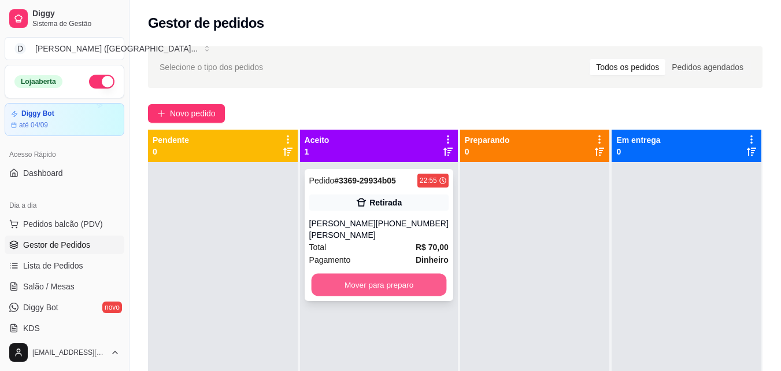
click at [368, 278] on button "Mover para preparo" at bounding box center [378, 285] width 135 height 23
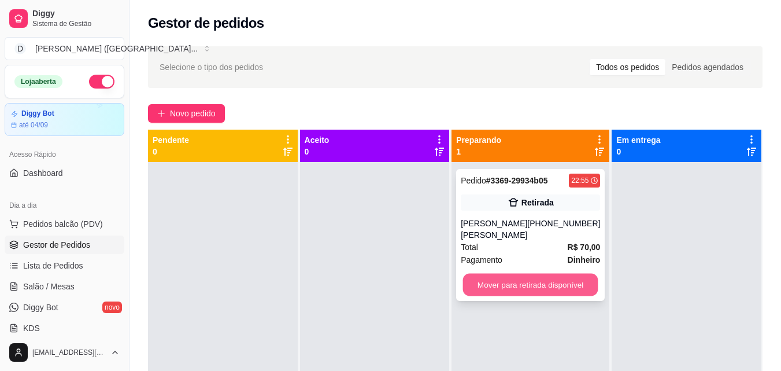
click at [495, 280] on button "Mover para retirada disponível" at bounding box center [530, 285] width 135 height 23
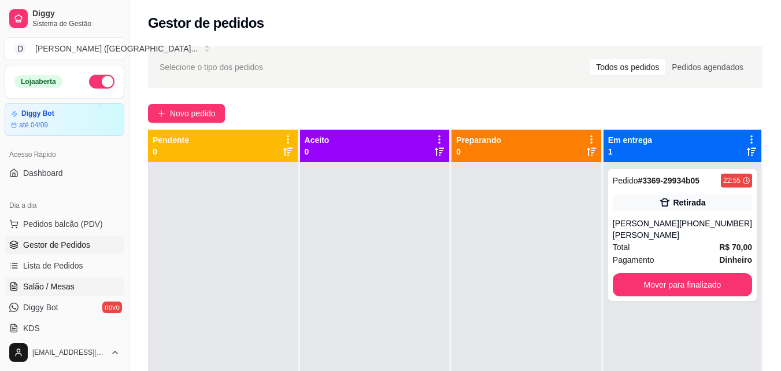
click at [60, 294] on link "Salão / Mesas" at bounding box center [65, 286] width 120 height 19
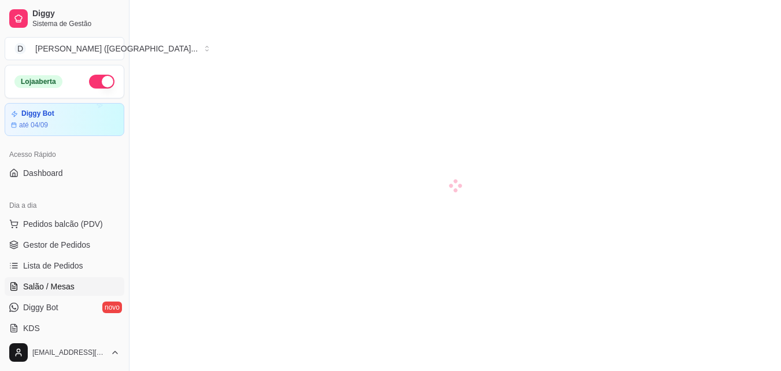
click at [60, 287] on span "Salão / Mesas" at bounding box center [48, 286] width 51 height 12
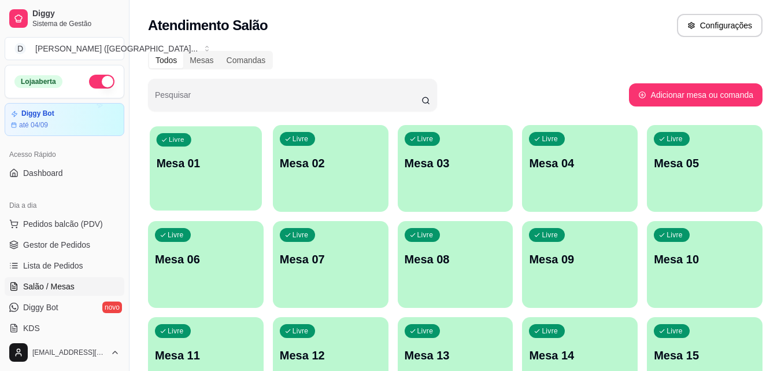
click at [204, 188] on div "Livre Mesa 01" at bounding box center [206, 161] width 112 height 71
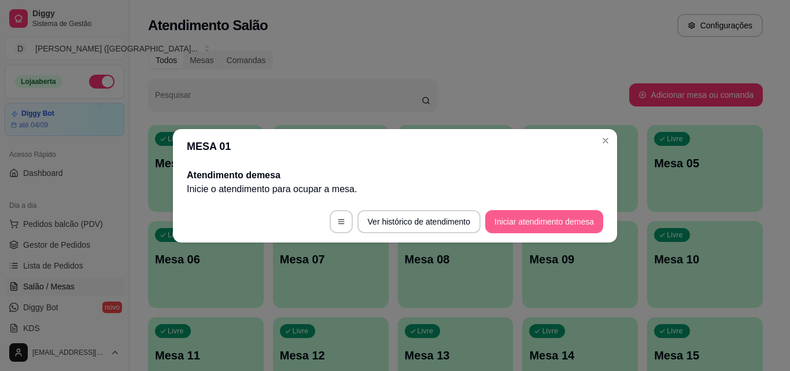
click at [541, 216] on button "Iniciar atendimento de mesa" at bounding box center [544, 221] width 118 height 23
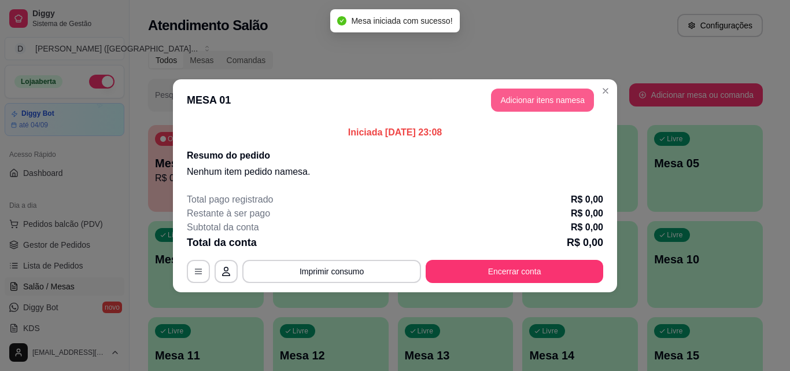
click at [541, 102] on button "Adicionar itens na mesa" at bounding box center [542, 99] width 103 height 23
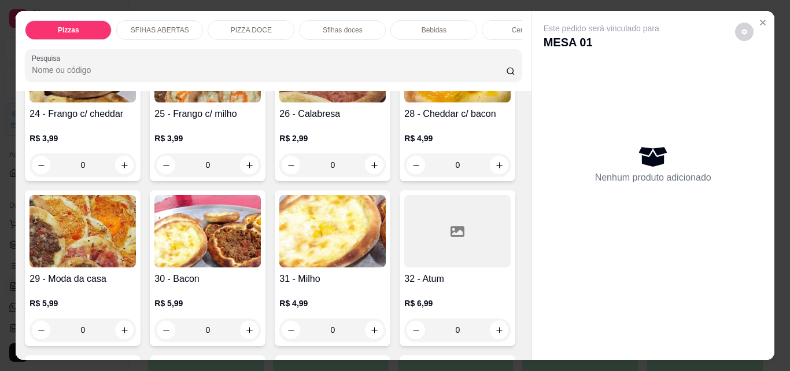
scroll to position [752, 0]
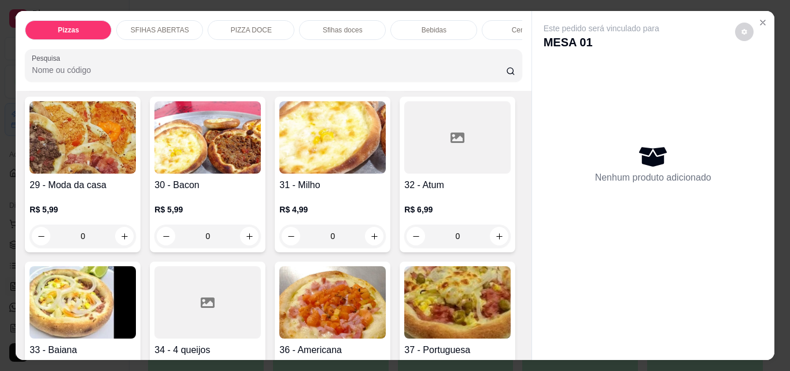
click at [370, 76] on icon "increase-product-quantity" at bounding box center [374, 71] width 9 height 9
type input "1"
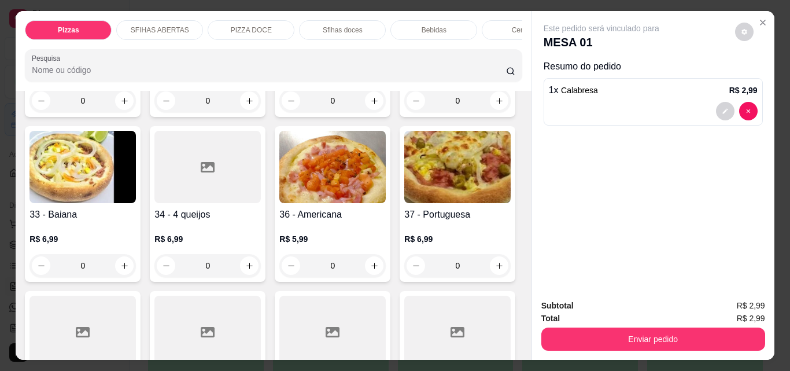
scroll to position [926, 0]
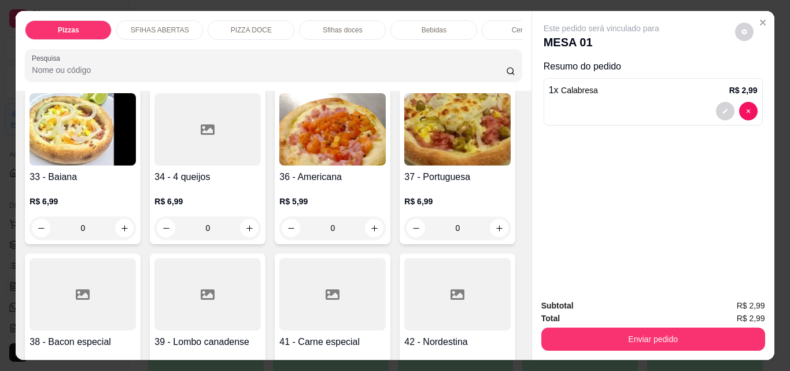
click at [370, 68] on icon "increase-product-quantity" at bounding box center [374, 63] width 9 height 9
type input "1"
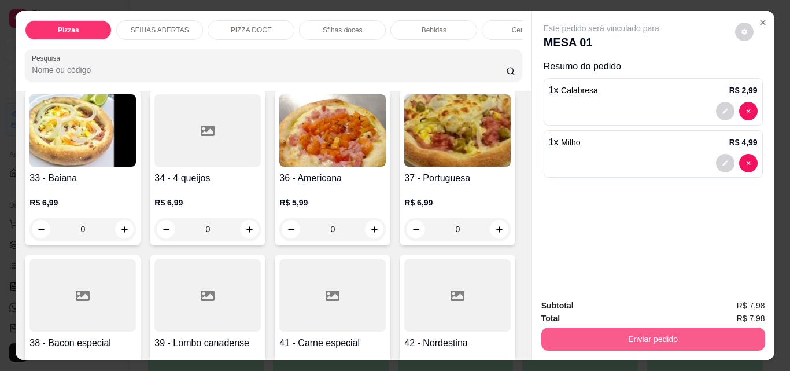
click at [601, 332] on button "Enviar pedido" at bounding box center [653, 338] width 224 height 23
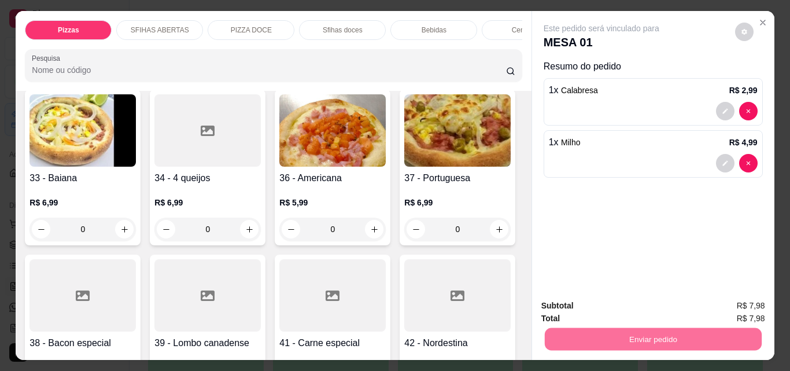
click at [608, 308] on button "Não registrar e enviar pedido" at bounding box center [614, 305] width 117 height 21
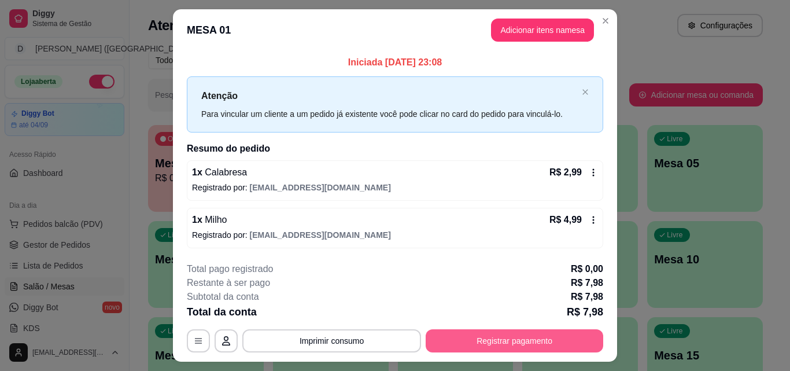
click at [476, 338] on button "Registrar pagamento" at bounding box center [515, 340] width 178 height 23
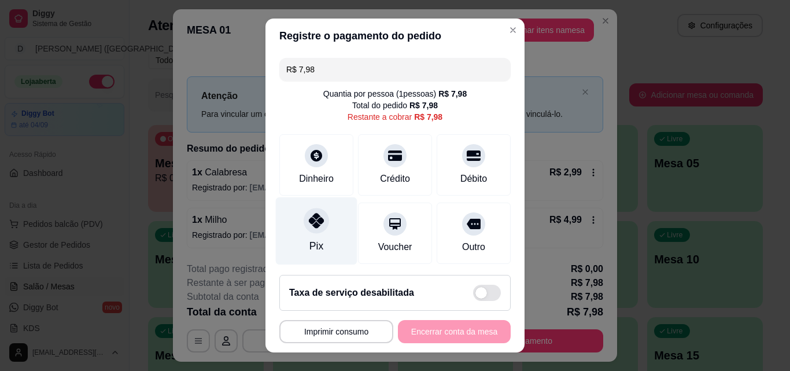
click at [309, 220] on icon at bounding box center [316, 220] width 15 height 15
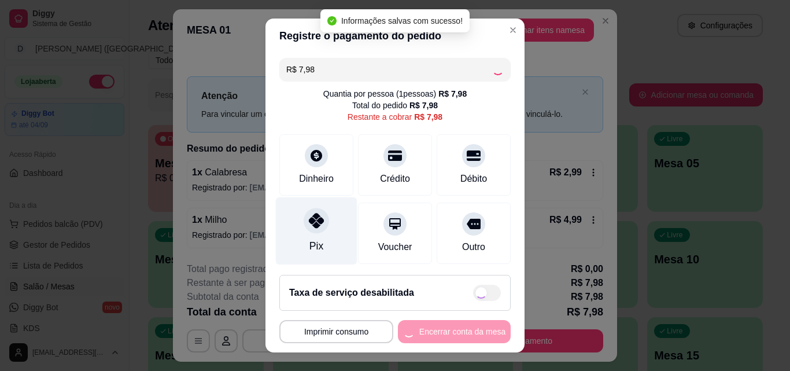
type input "R$ 0,00"
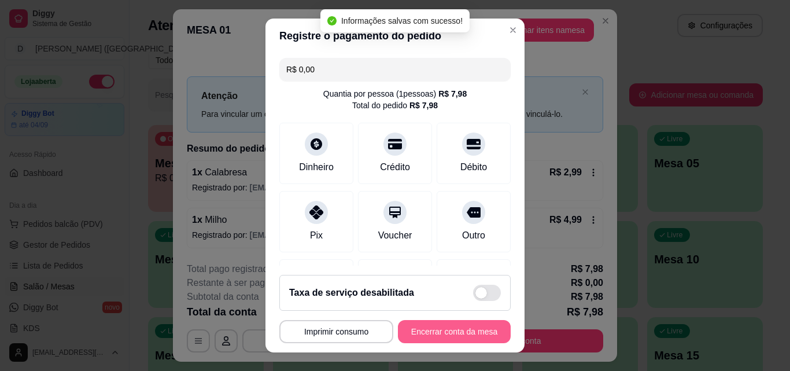
click at [448, 327] on button "Encerrar conta da mesa" at bounding box center [454, 331] width 113 height 23
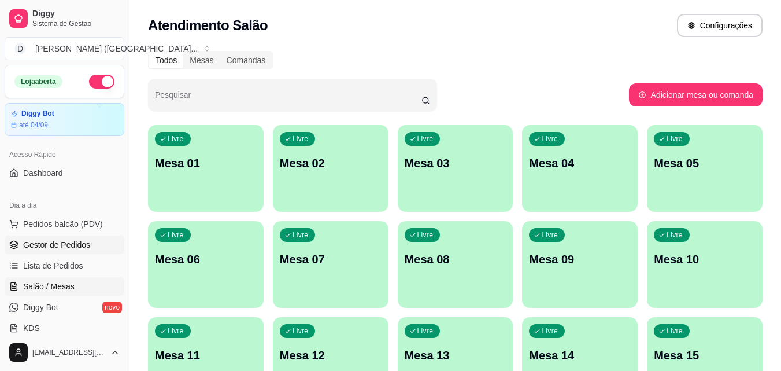
click at [54, 245] on span "Gestor de Pedidos" at bounding box center [56, 245] width 67 height 12
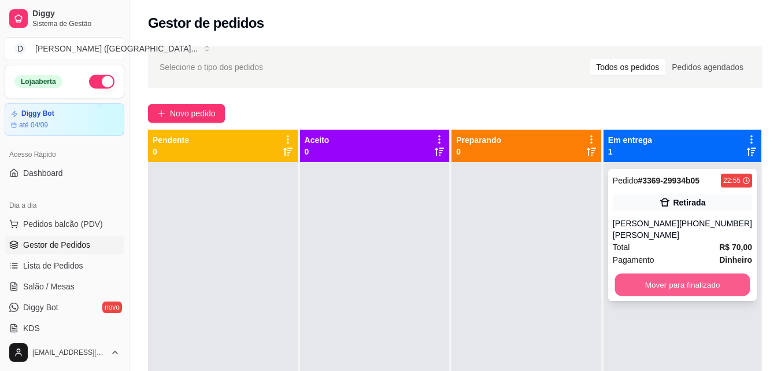
click at [689, 286] on button "Mover para finalizado" at bounding box center [682, 285] width 135 height 23
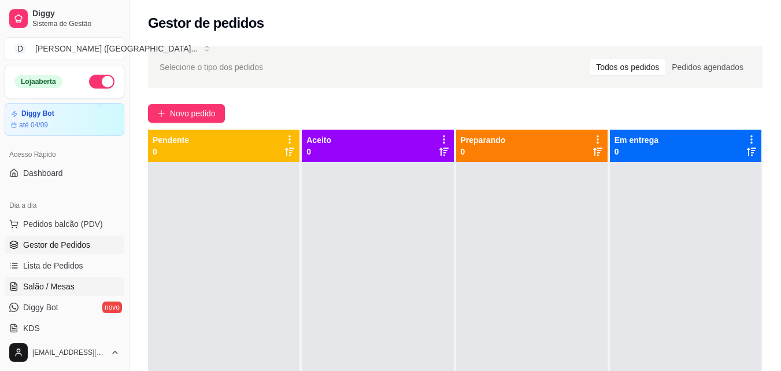
click at [43, 281] on span "Salão / Mesas" at bounding box center [48, 286] width 51 height 12
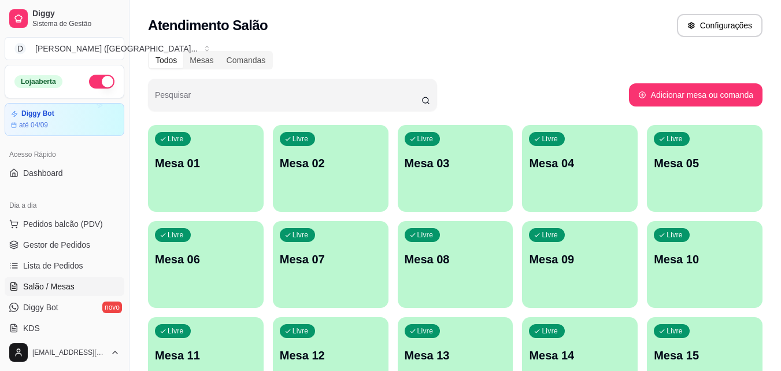
click at [150, 158] on div "Livre Mesa 01" at bounding box center [206, 161] width 116 height 73
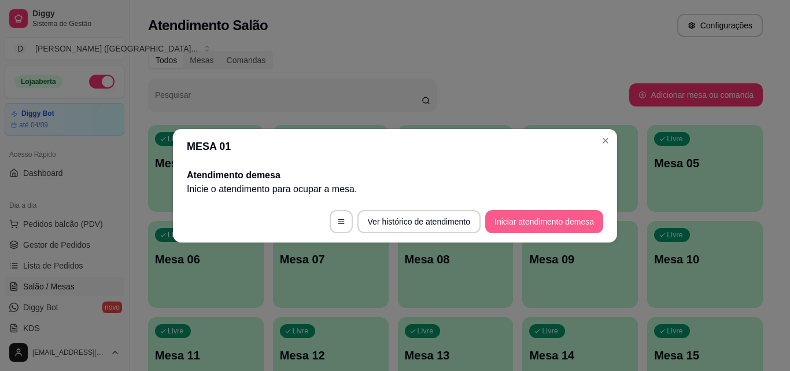
click at [516, 223] on button "Iniciar atendimento de mesa" at bounding box center [544, 221] width 118 height 23
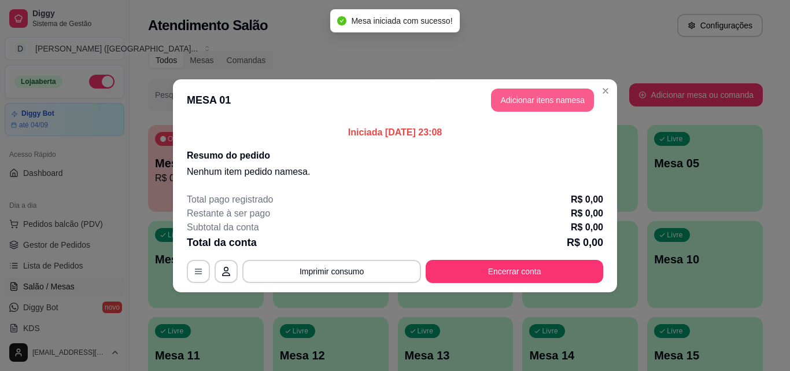
click at [530, 95] on button "Adicionar itens na mesa" at bounding box center [542, 99] width 103 height 23
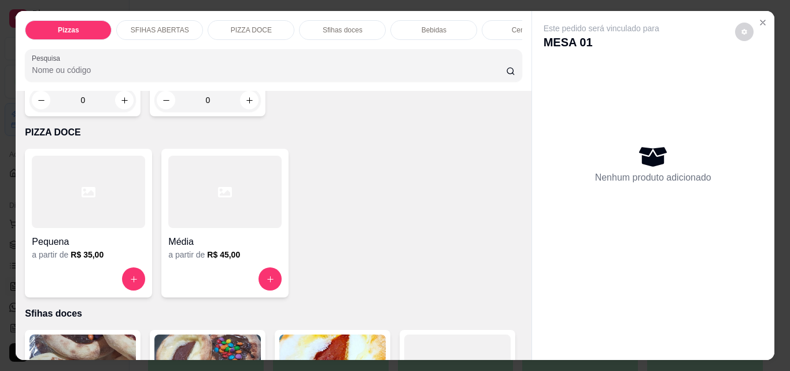
scroll to position [1561, 0]
type input "1"
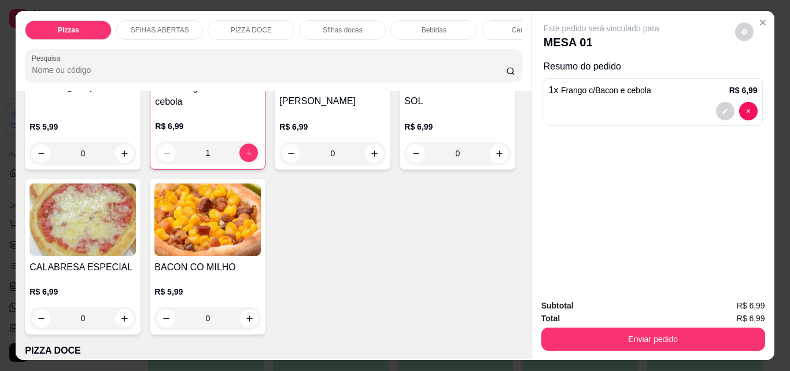
scroll to position [1330, 0]
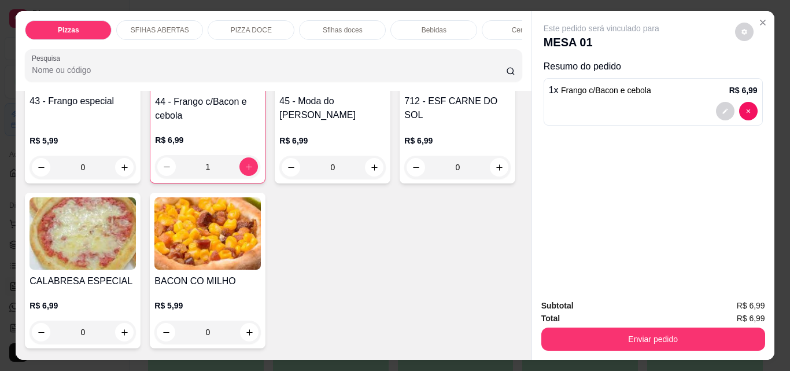
type input "1"
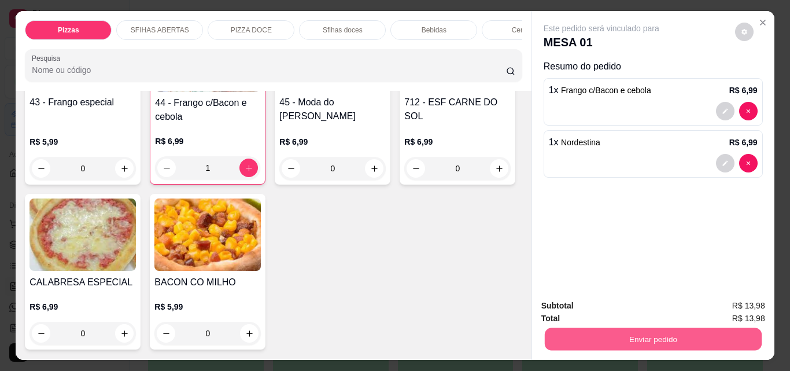
click at [622, 330] on button "Enviar pedido" at bounding box center [652, 338] width 217 height 23
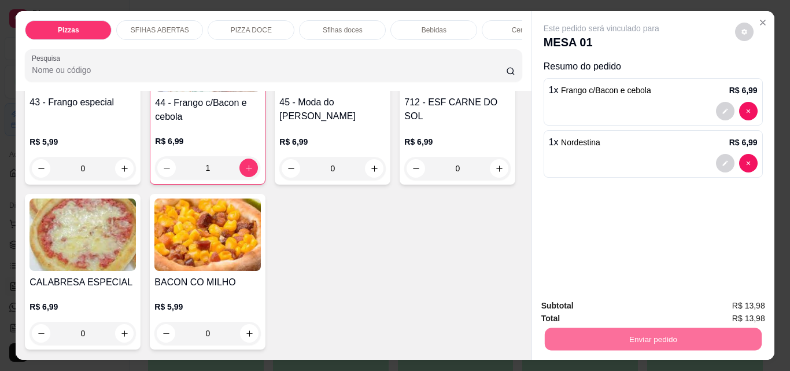
click at [609, 301] on button "Não registrar e enviar pedido" at bounding box center [615, 306] width 120 height 22
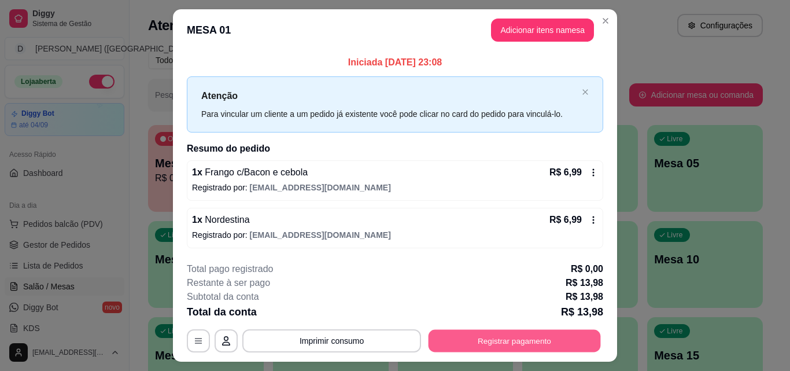
click at [530, 341] on button "Registrar pagamento" at bounding box center [514, 341] width 172 height 23
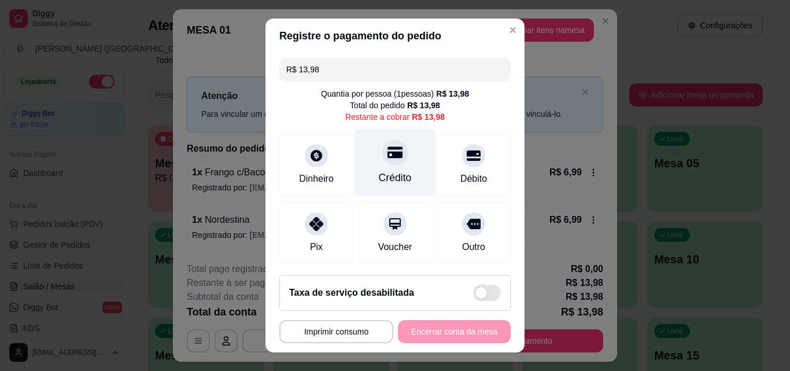
click at [387, 160] on icon at bounding box center [394, 152] width 15 height 15
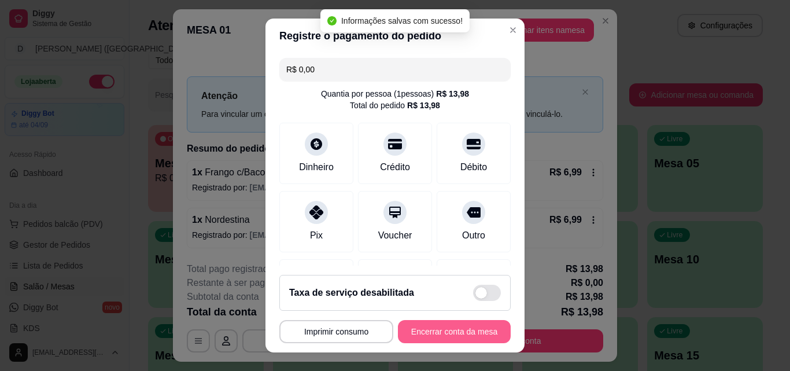
type input "R$ 0,00"
click at [451, 323] on button "Encerrar conta da mesa" at bounding box center [454, 331] width 113 height 23
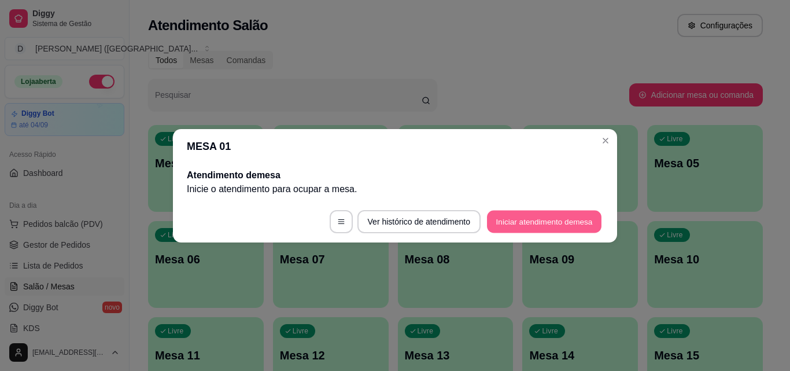
click at [570, 225] on button "Iniciar atendimento de mesa" at bounding box center [544, 221] width 114 height 23
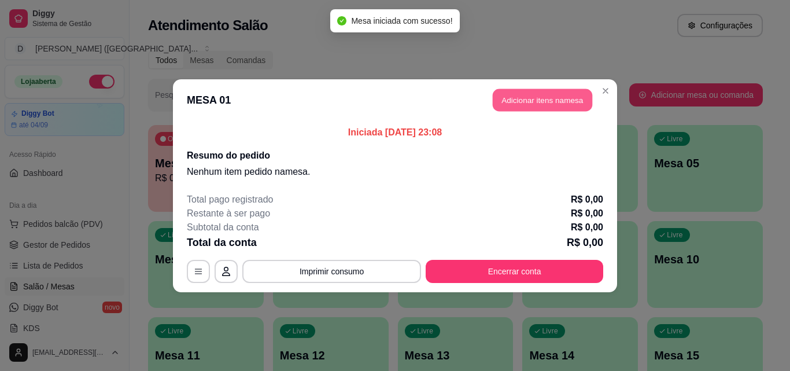
click at [541, 103] on button "Adicionar itens na mesa" at bounding box center [542, 99] width 99 height 23
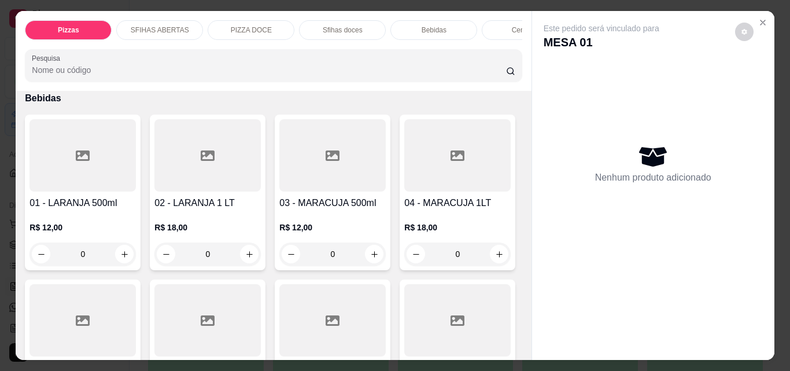
scroll to position [2140, 0]
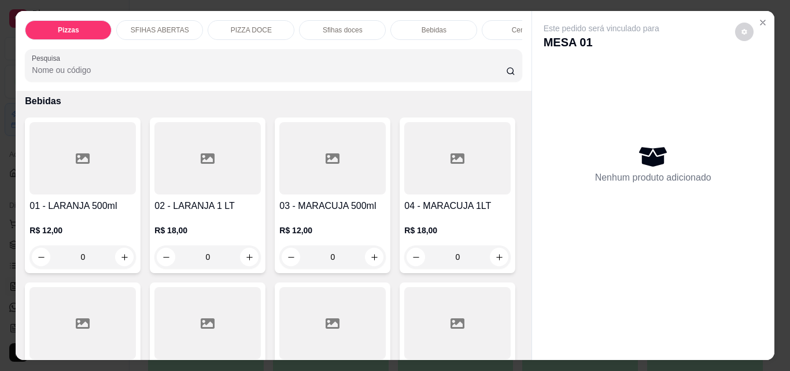
type input "1"
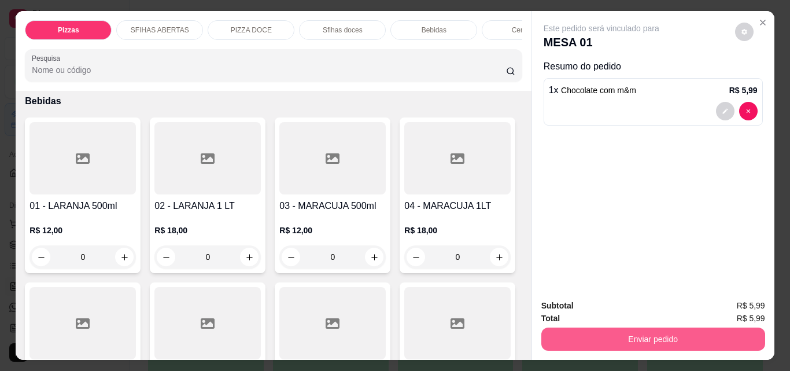
click at [657, 337] on button "Enviar pedido" at bounding box center [653, 338] width 224 height 23
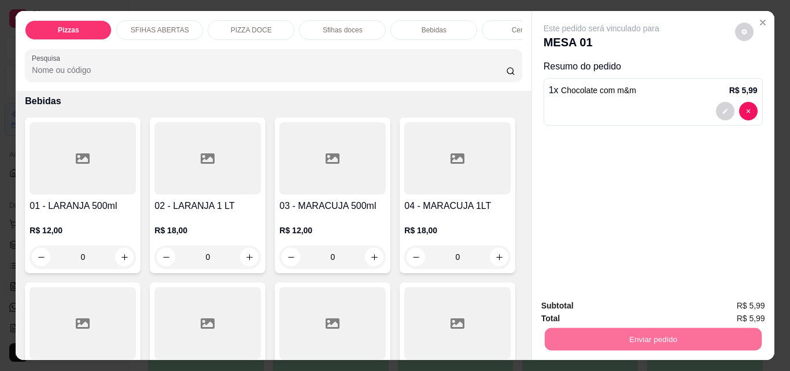
click at [623, 298] on button "Não registrar e enviar pedido" at bounding box center [615, 306] width 120 height 22
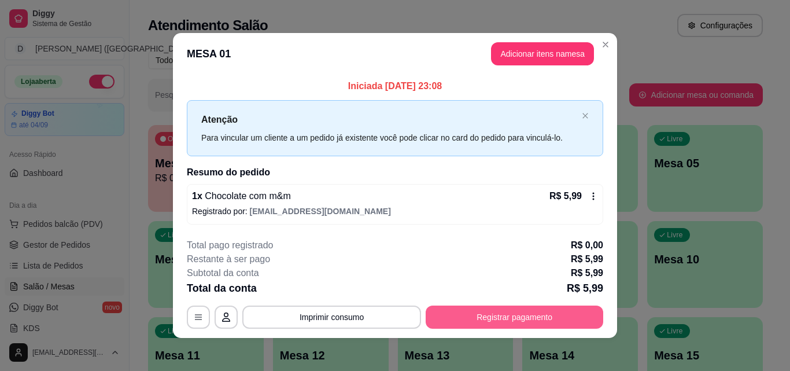
click at [527, 318] on button "Registrar pagamento" at bounding box center [515, 316] width 178 height 23
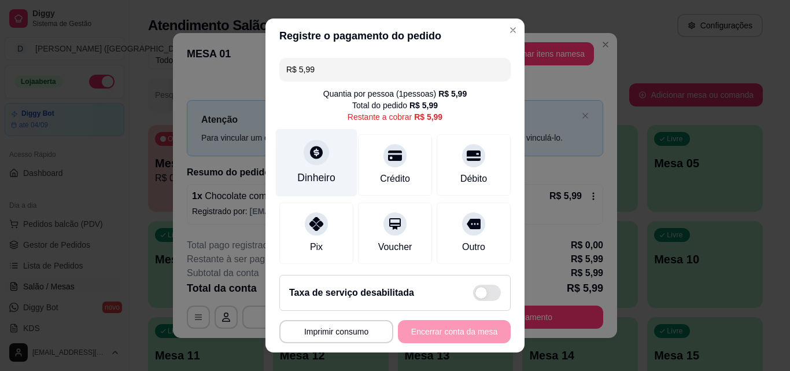
click at [303, 169] on div "Dinheiro" at bounding box center [317, 163] width 82 height 68
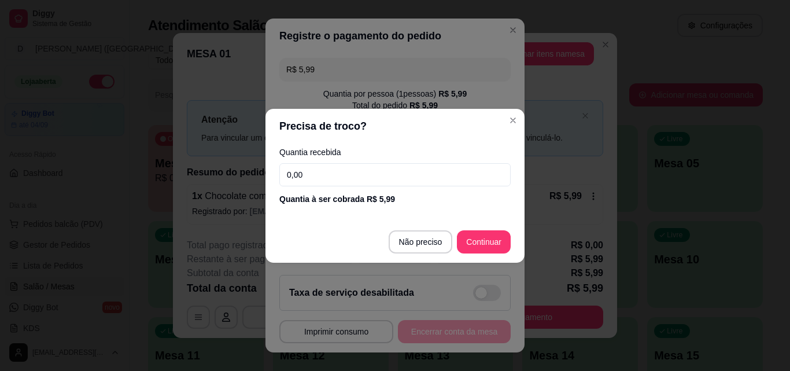
click at [369, 176] on input "0,00" at bounding box center [394, 174] width 231 height 23
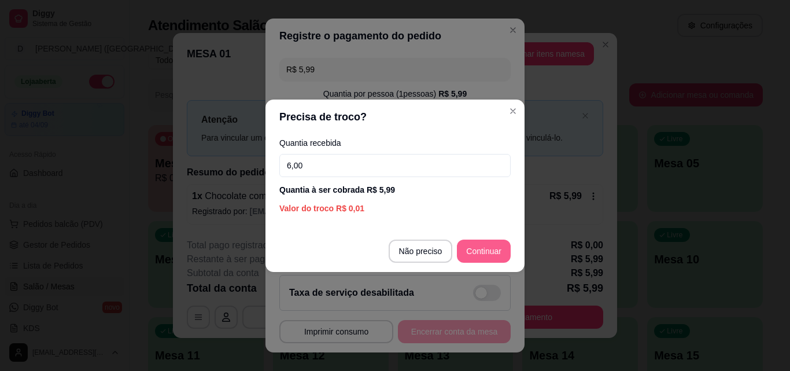
type input "6,00"
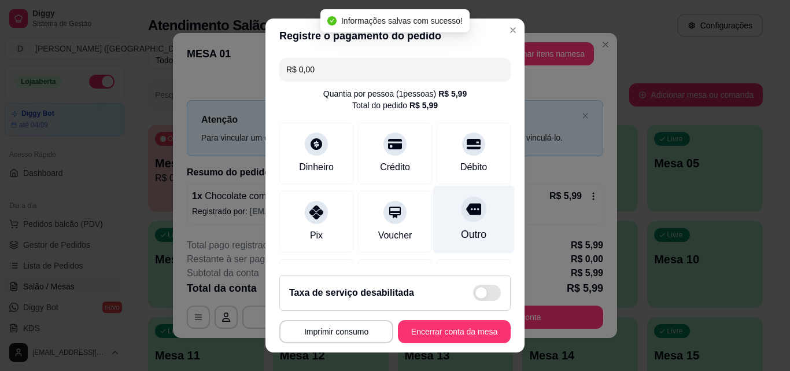
type input "R$ 0,00"
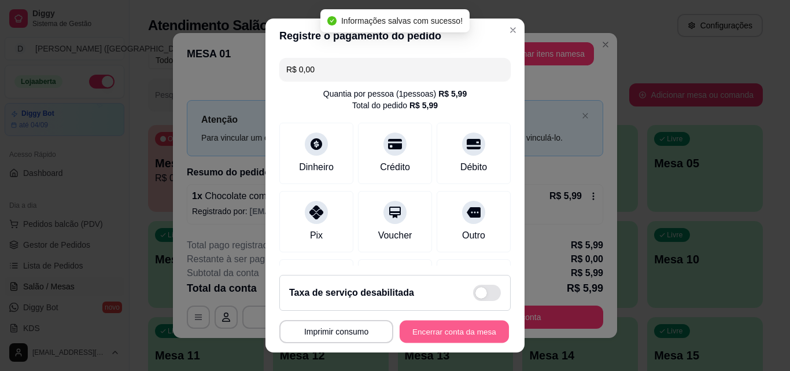
click at [459, 335] on button "Encerrar conta da mesa" at bounding box center [454, 331] width 109 height 23
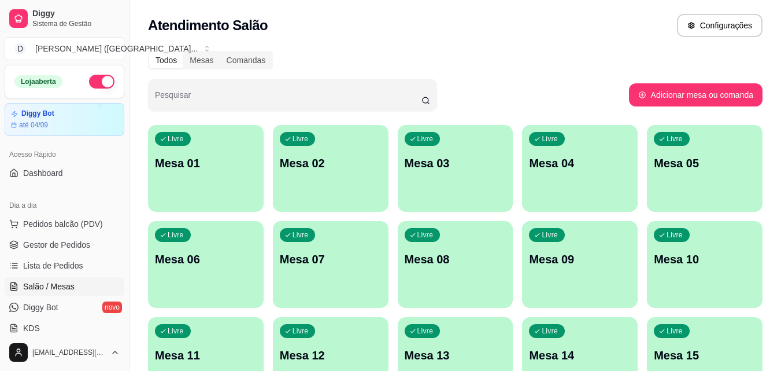
click at [195, 160] on p "Mesa 01" at bounding box center [206, 163] width 102 height 16
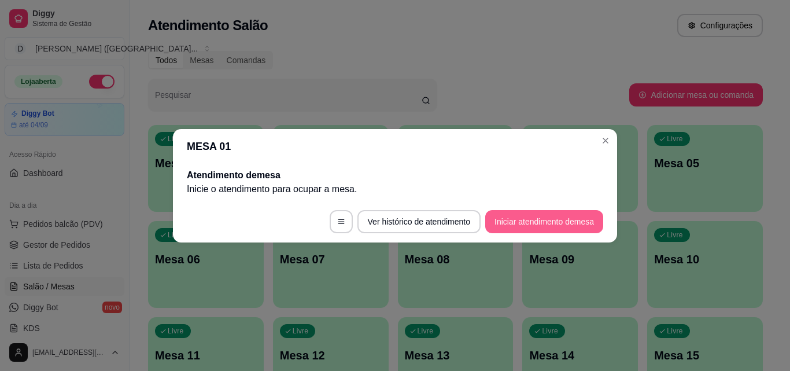
click at [573, 221] on button "Iniciar atendimento de mesa" at bounding box center [544, 221] width 118 height 23
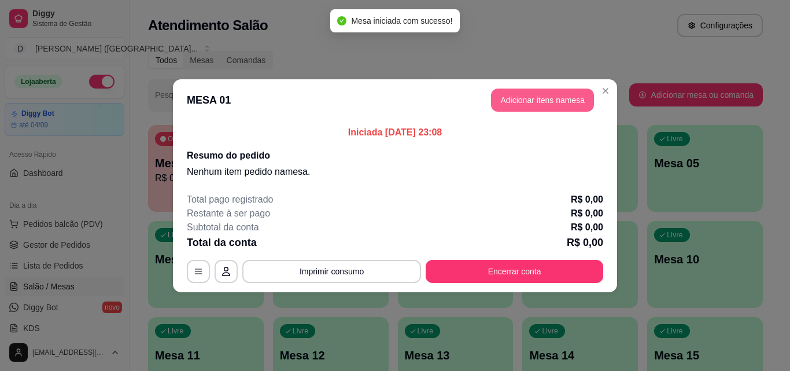
click at [521, 103] on button "Adicionar itens na mesa" at bounding box center [542, 99] width 103 height 23
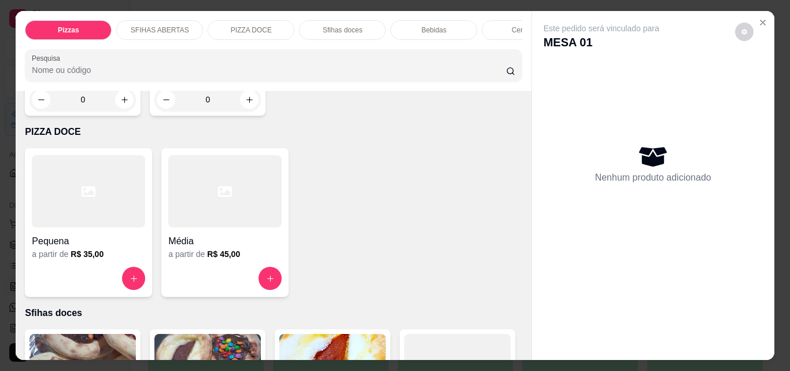
scroll to position [1446, 0]
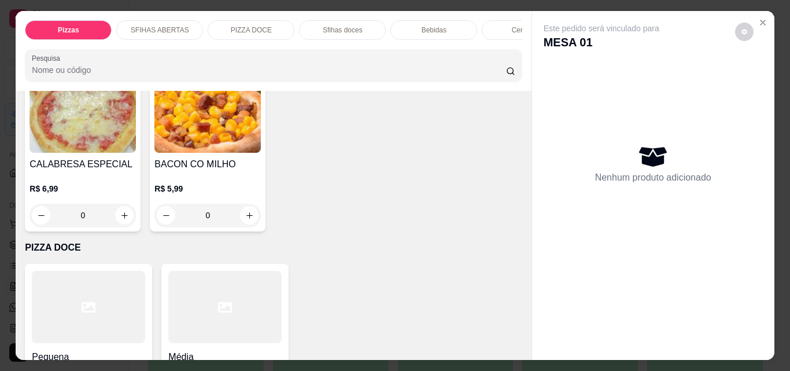
click at [129, 55] on icon "increase-product-quantity" at bounding box center [124, 50] width 9 height 9
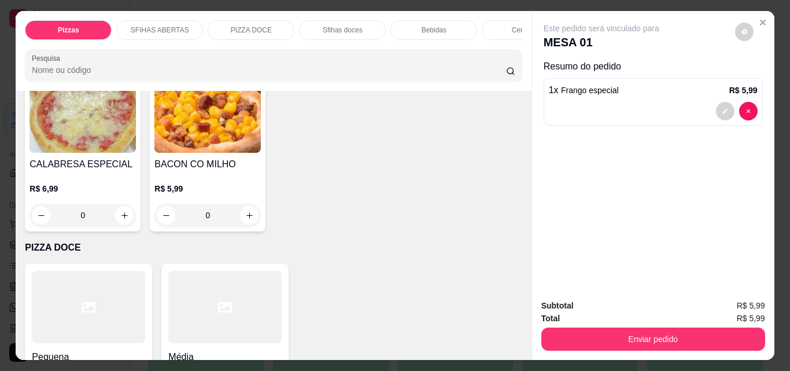
click at [128, 54] on icon "increase-product-quantity" at bounding box center [124, 50] width 9 height 9
type input "2"
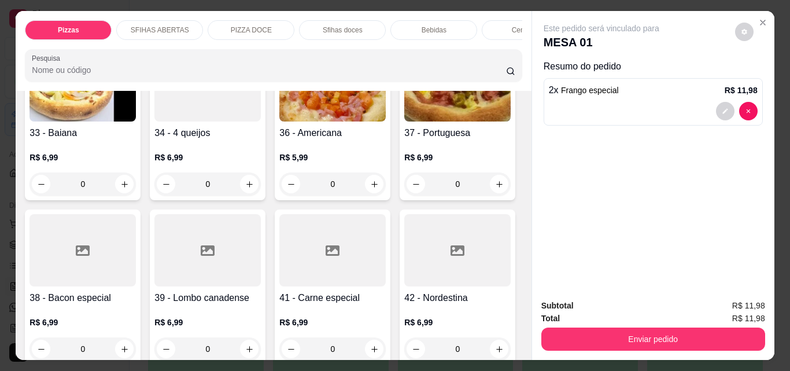
scroll to position [925, 0]
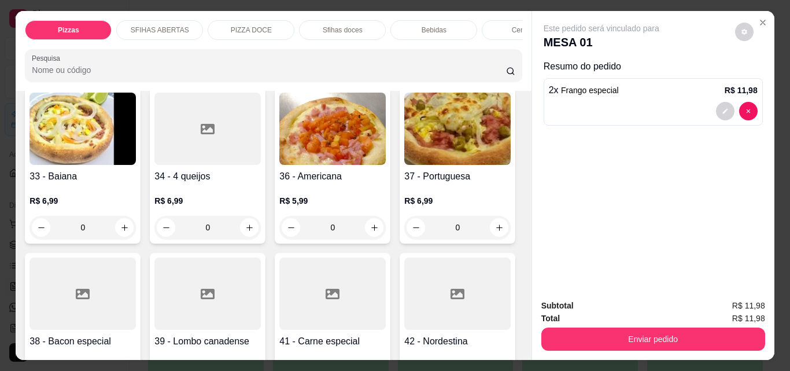
click at [371, 65] on icon "increase-product-quantity" at bounding box center [374, 63] width 6 height 6
type input "1"
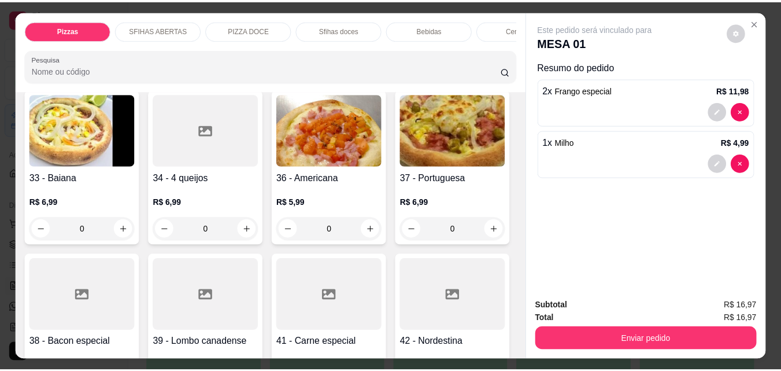
scroll to position [983, 0]
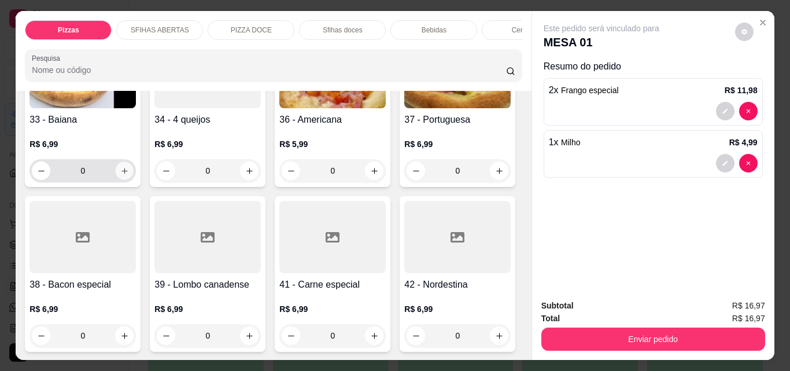
click at [121, 173] on icon "increase-product-quantity" at bounding box center [124, 171] width 6 height 6
type input "1"
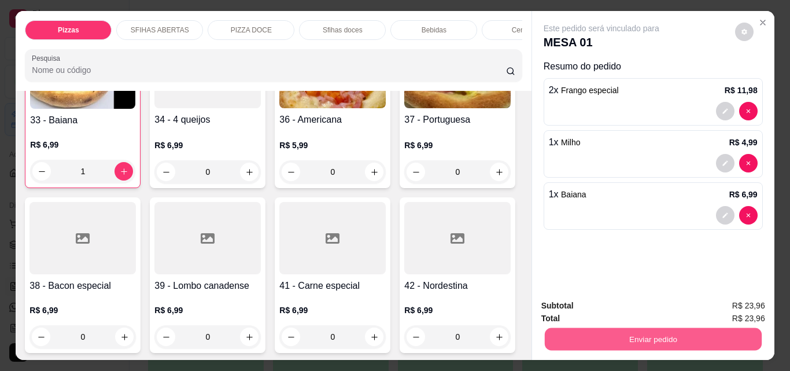
click at [575, 338] on button "Enviar pedido" at bounding box center [652, 338] width 217 height 23
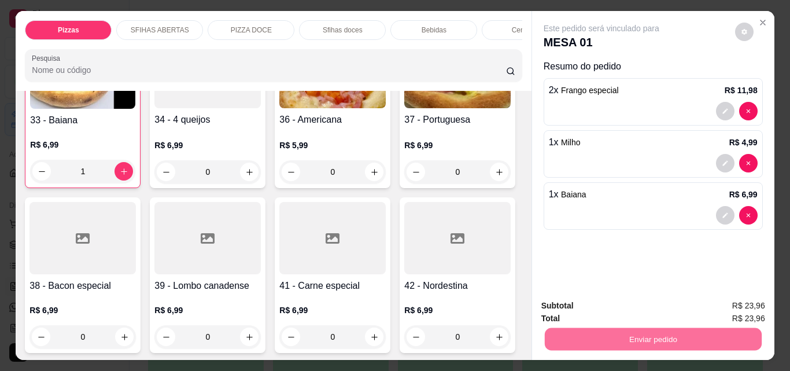
click at [642, 298] on button "Não registrar e enviar pedido" at bounding box center [615, 306] width 120 height 22
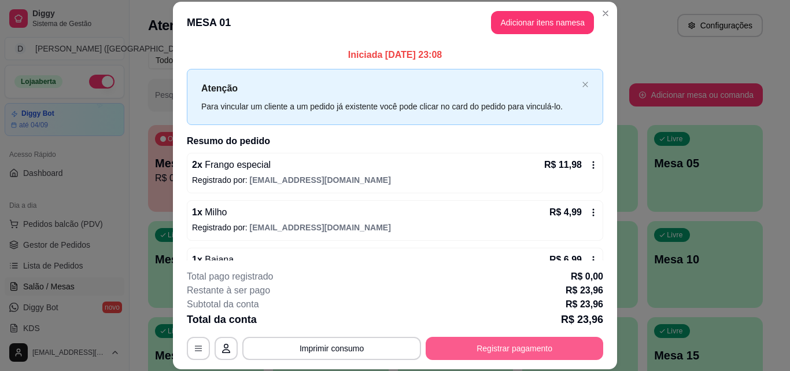
click at [551, 345] on button "Registrar pagamento" at bounding box center [515, 348] width 178 height 23
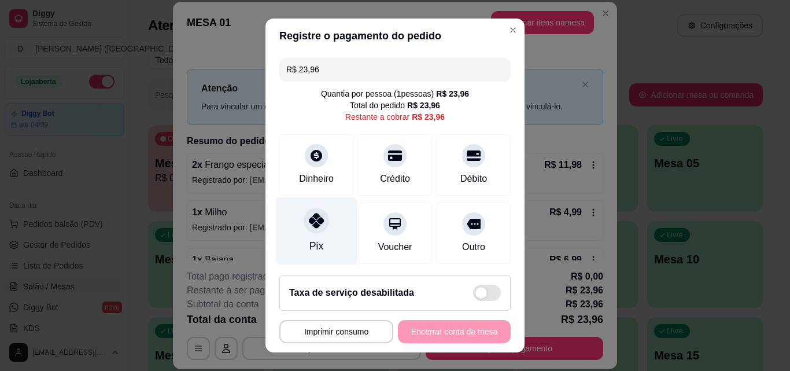
click at [309, 228] on icon at bounding box center [316, 220] width 15 height 15
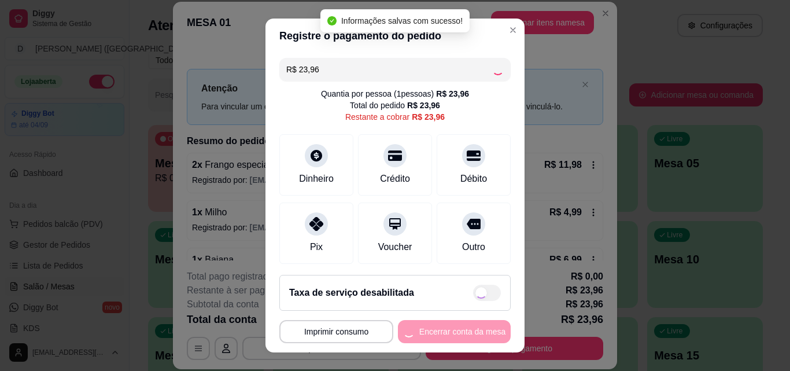
type input "R$ 0,00"
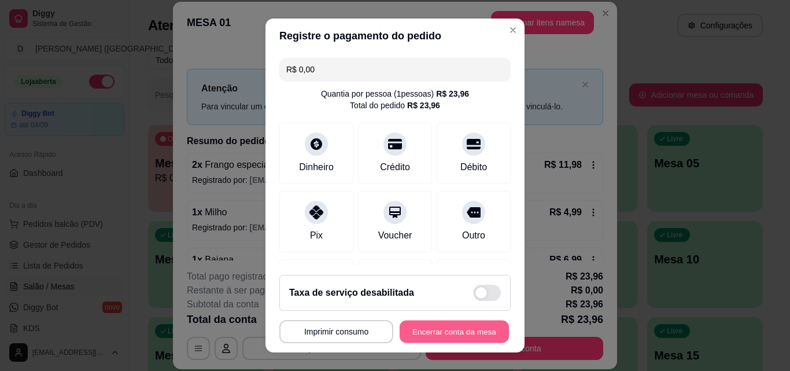
click at [447, 326] on button "Encerrar conta da mesa" at bounding box center [454, 331] width 109 height 23
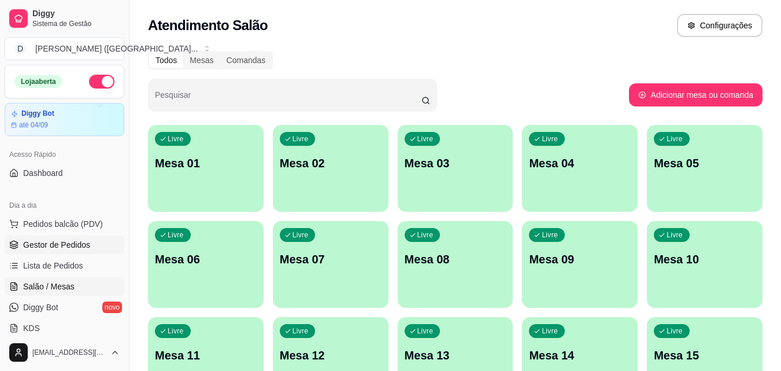
click at [79, 241] on span "Gestor de Pedidos" at bounding box center [56, 245] width 67 height 12
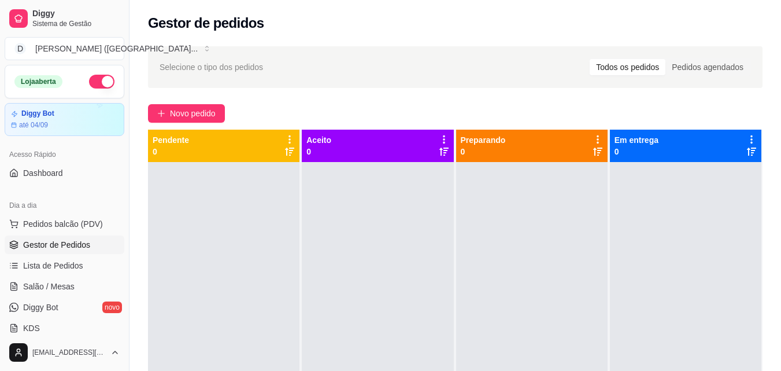
click at [5, 235] on link "Gestor de Pedidos" at bounding box center [65, 244] width 120 height 19
click at [89, 85] on button "button" at bounding box center [101, 82] width 25 height 14
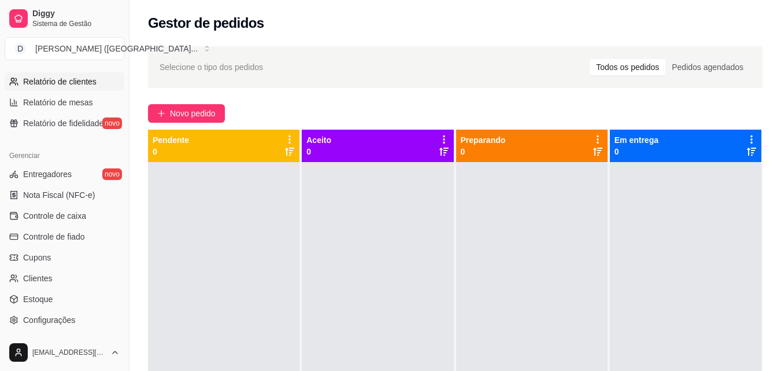
scroll to position [461, 0]
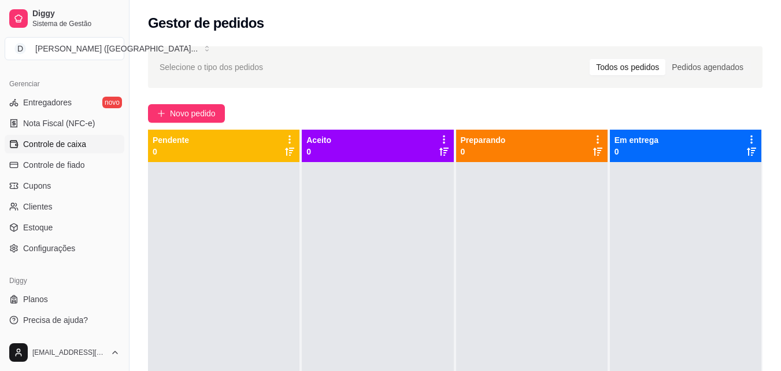
click at [75, 143] on span "Controle de caixa" at bounding box center [54, 144] width 63 height 12
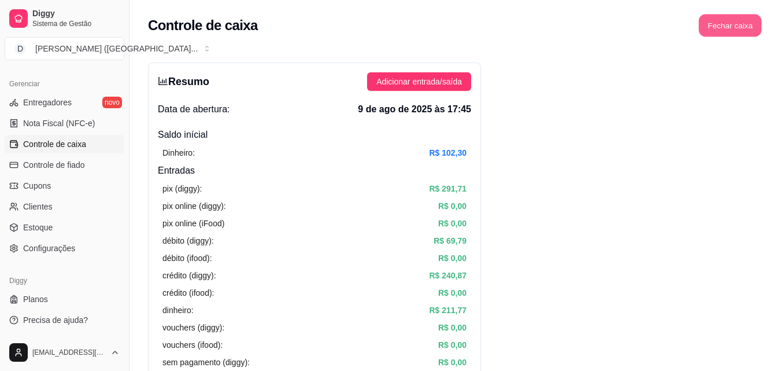
click at [741, 23] on button "Fechar caixa" at bounding box center [730, 25] width 63 height 23
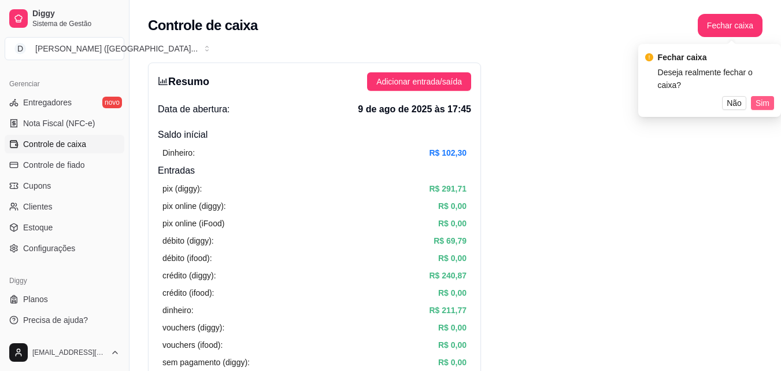
click at [772, 96] on button "Sim" at bounding box center [762, 103] width 23 height 14
